Goal: Task Accomplishment & Management: Manage account settings

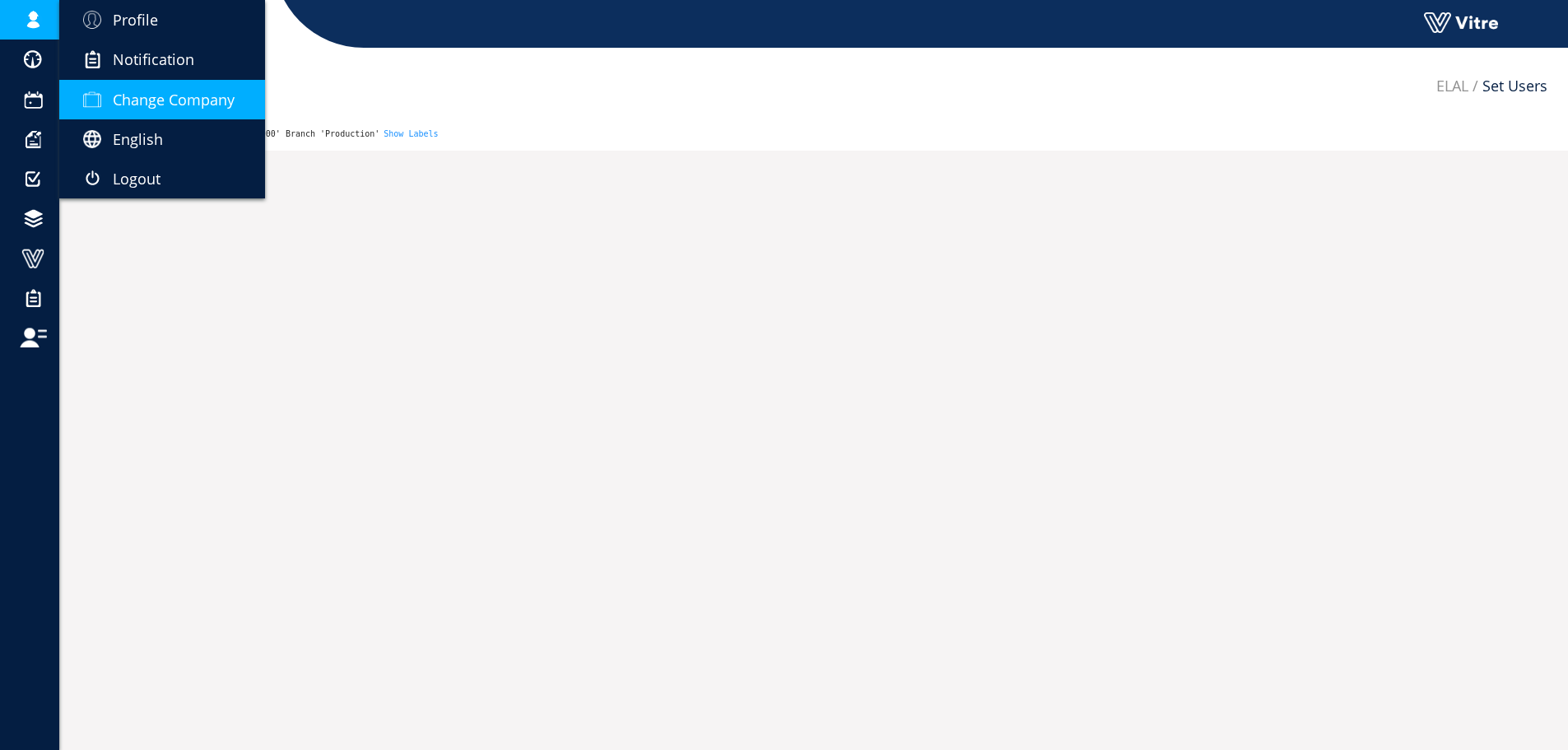
click at [170, 95] on span "Change Company" at bounding box center [173, 100] width 122 height 20
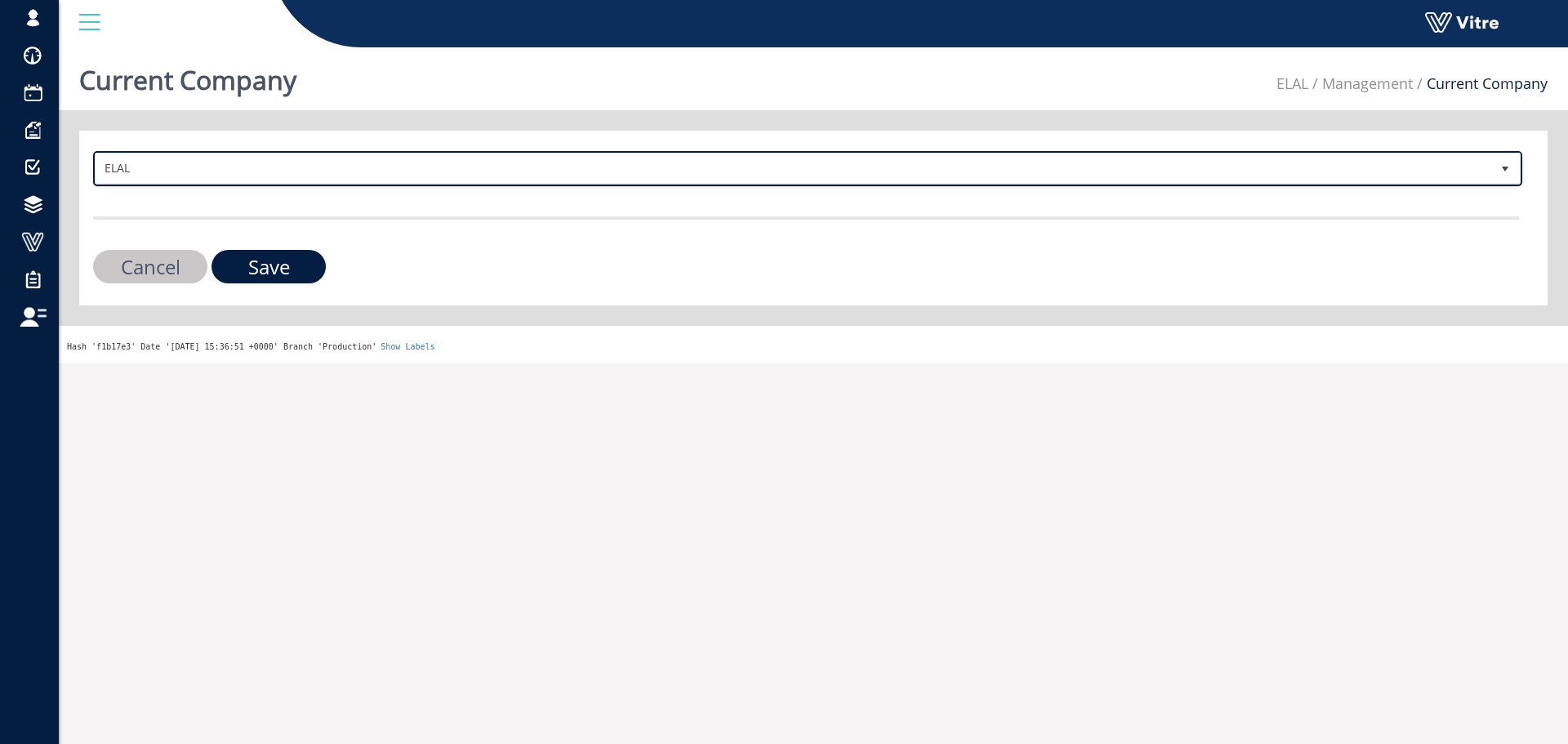
click at [395, 173] on span "ELAL" at bounding box center [792, 168] width 1395 height 29
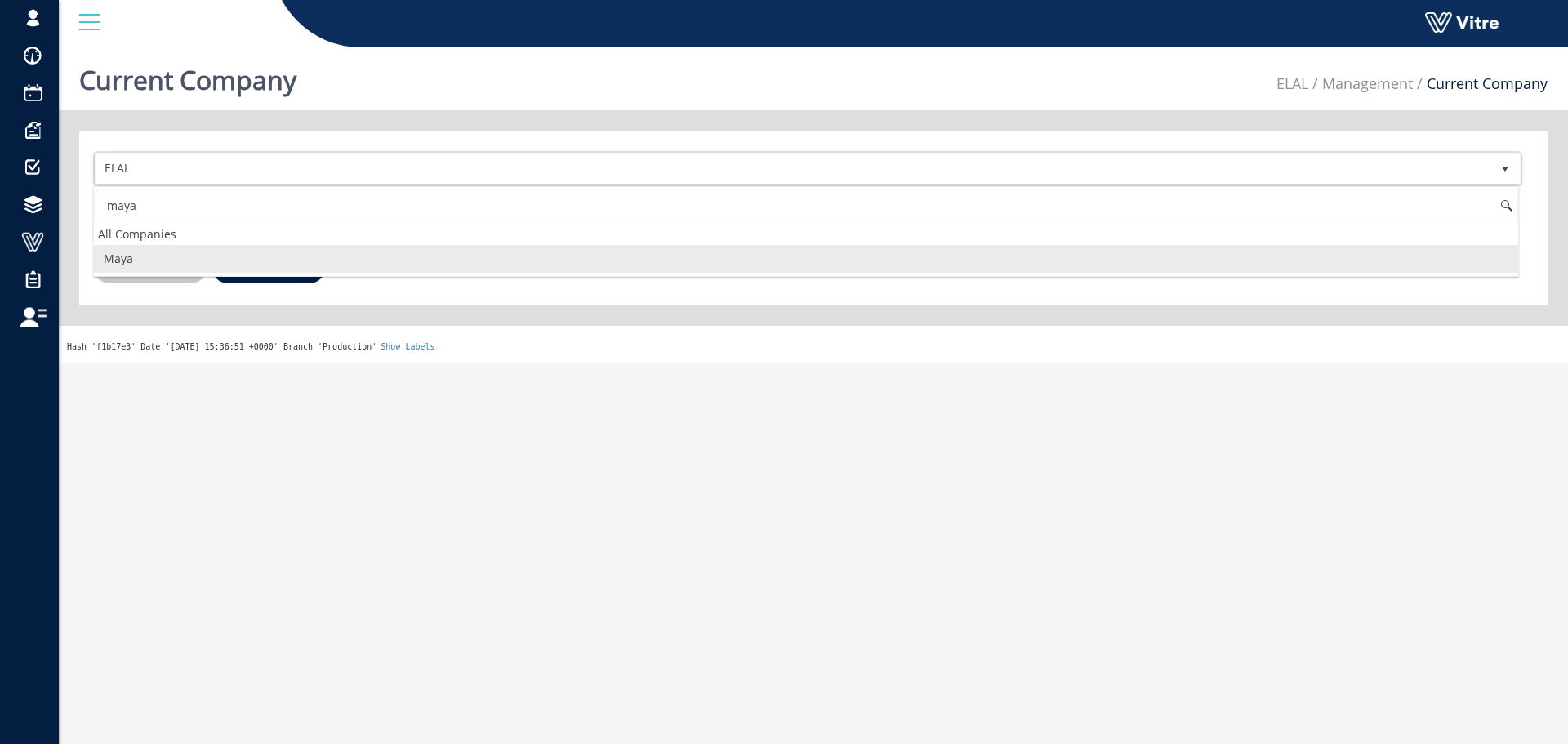
click at [205, 252] on li "Maya" at bounding box center [806, 258] width 1424 height 27
type input "maya"
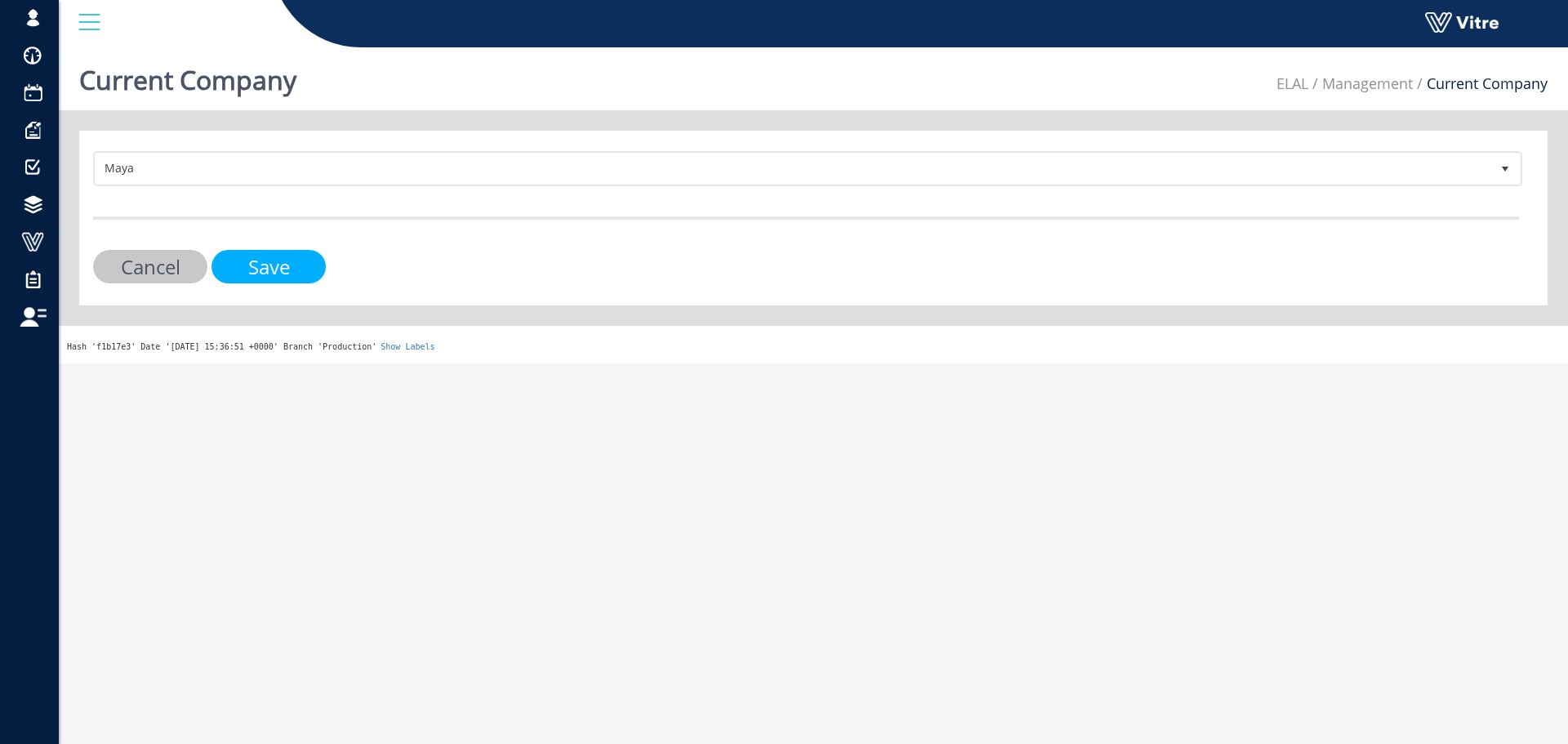
click at [247, 272] on input "Save" at bounding box center [268, 267] width 114 height 34
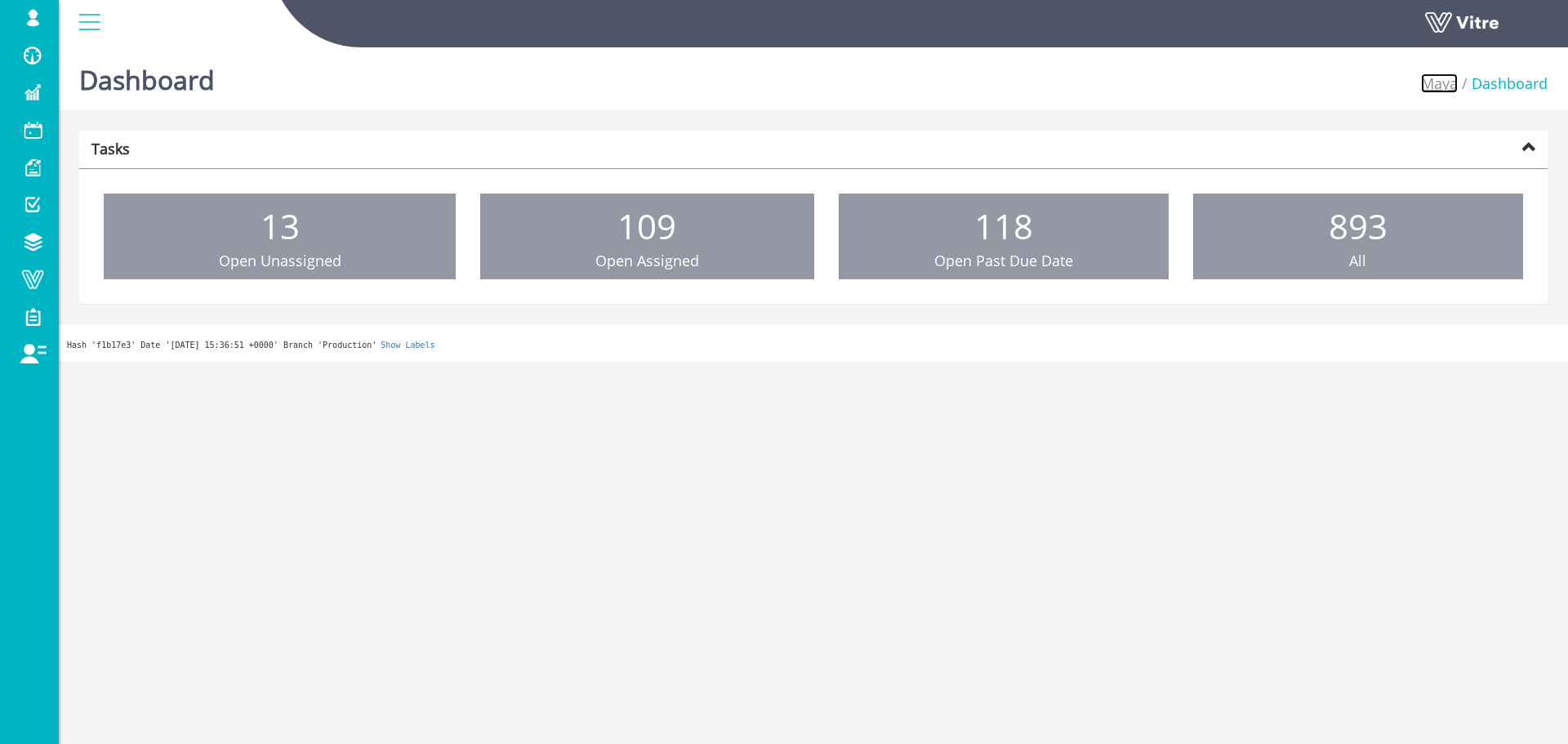
click at [1435, 89] on link "Maya" at bounding box center [1440, 83] width 37 height 19
